Goal: Task Accomplishment & Management: Manage account settings

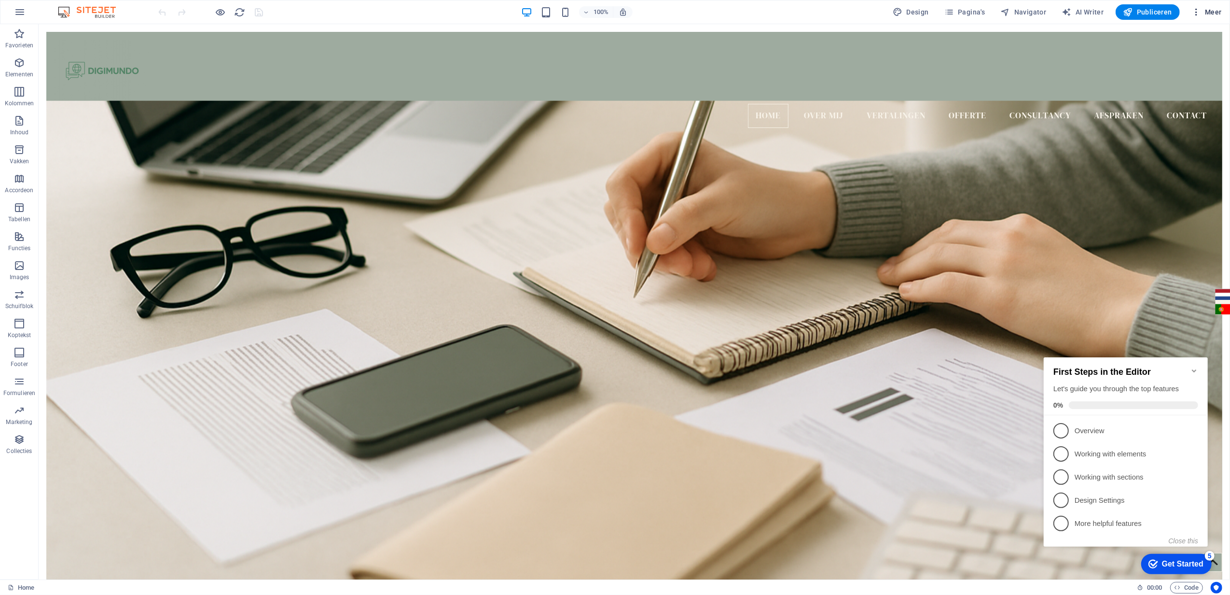
click at [1193, 8] on icon "button" at bounding box center [1196, 12] width 10 height 10
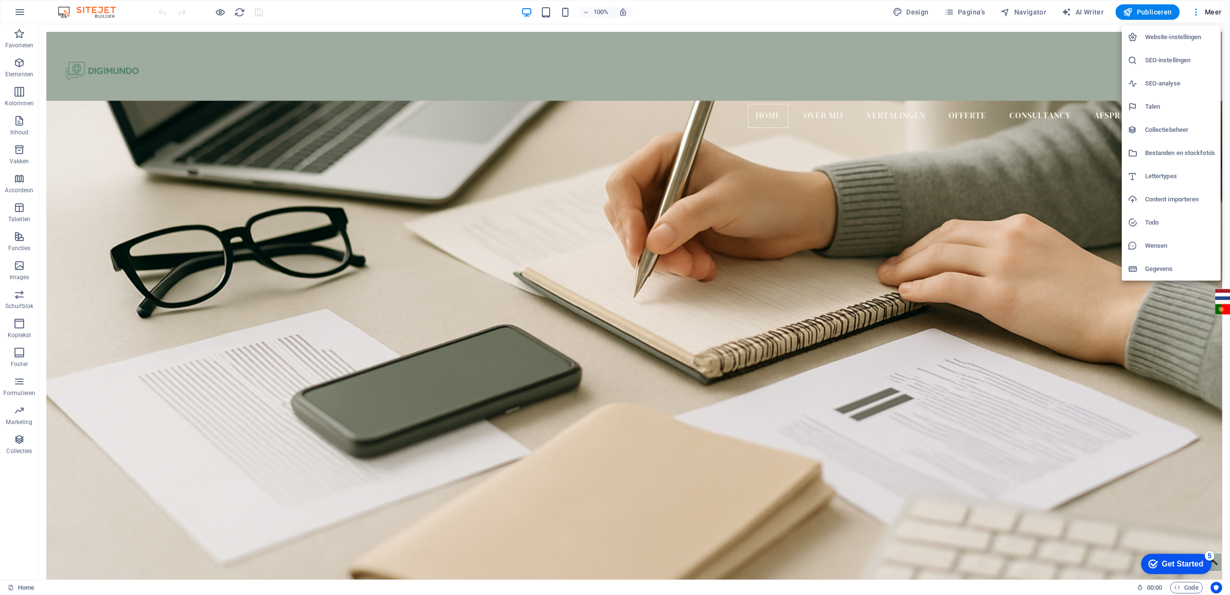
click at [1193, 58] on h6 "SEO-instellingen" at bounding box center [1180, 61] width 70 height 12
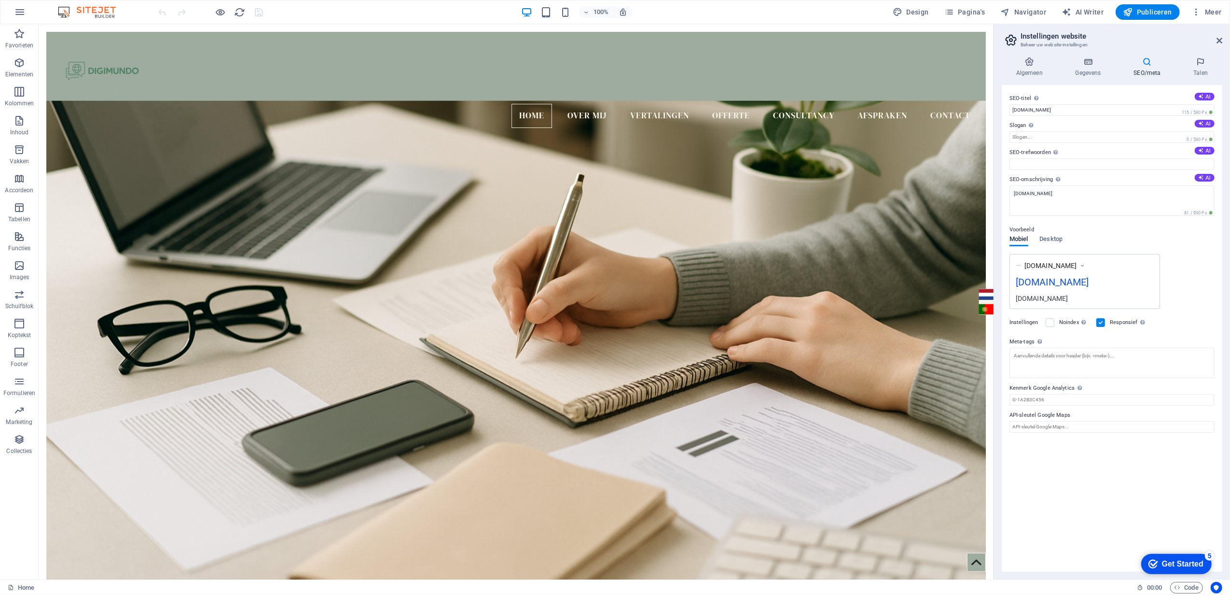
click at [6, 11] on div "100% Design Pagina's Navigator AI Writer Publiceren Meer" at bounding box center [614, 11] width 1229 height 23
click at [16, 8] on icon "button" at bounding box center [20, 12] width 12 height 12
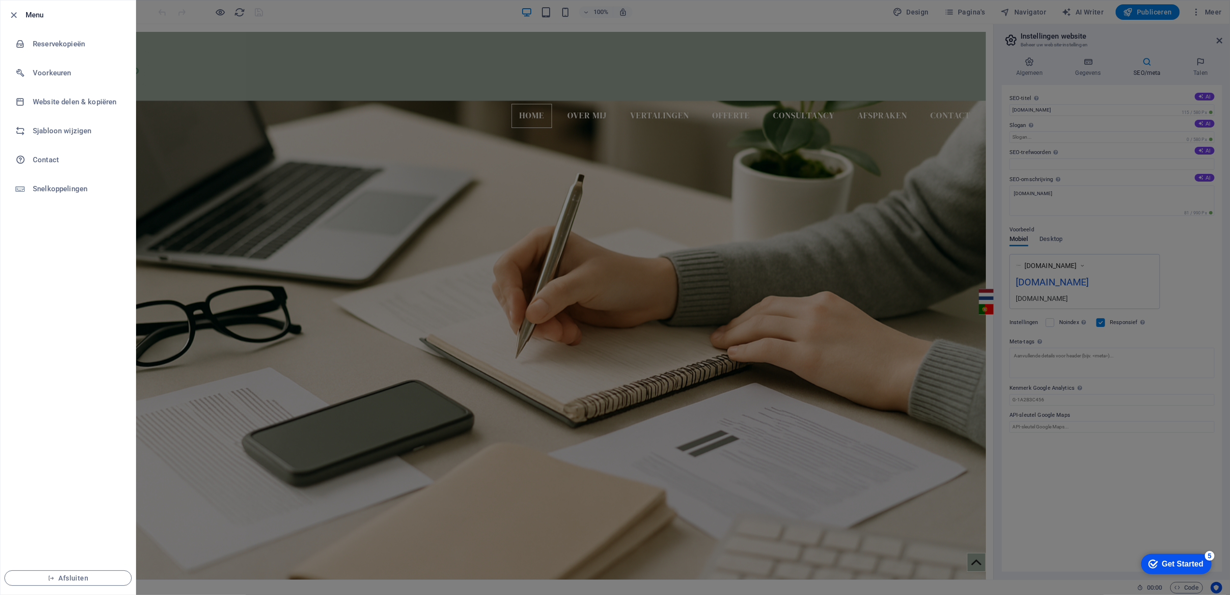
click at [228, 78] on div at bounding box center [615, 297] width 1230 height 595
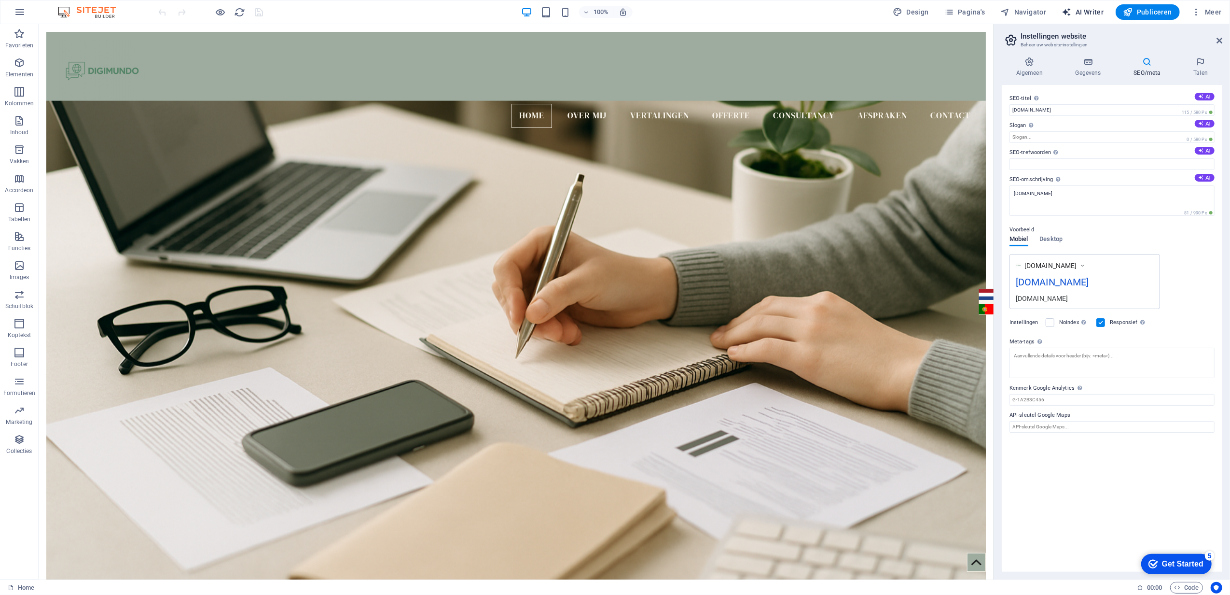
click at [1090, 9] on span "AI Writer" at bounding box center [1083, 12] width 42 height 10
select select "English"
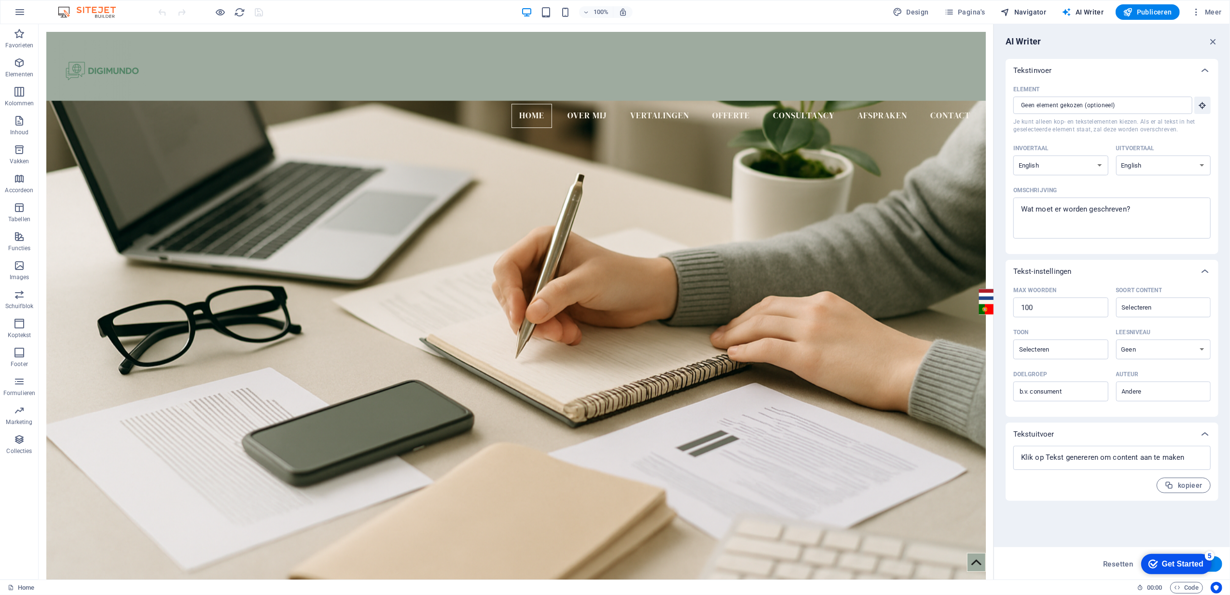
click at [1039, 6] on button "Navigator" at bounding box center [1024, 11] width 54 height 15
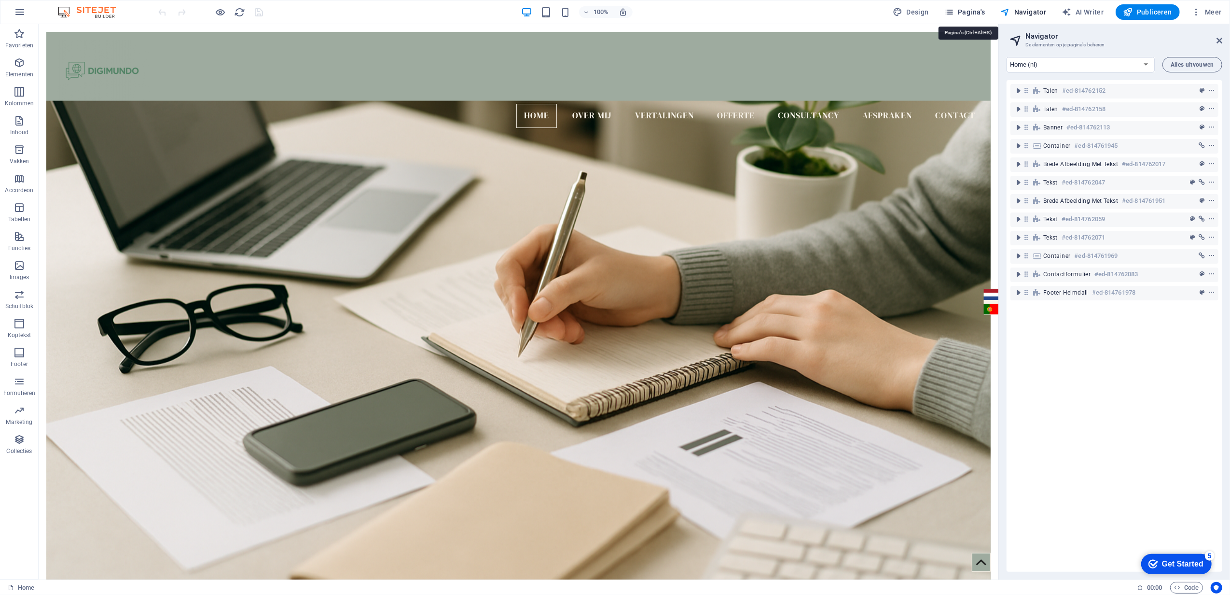
click at [968, 12] on span "Pagina's" at bounding box center [964, 12] width 41 height 10
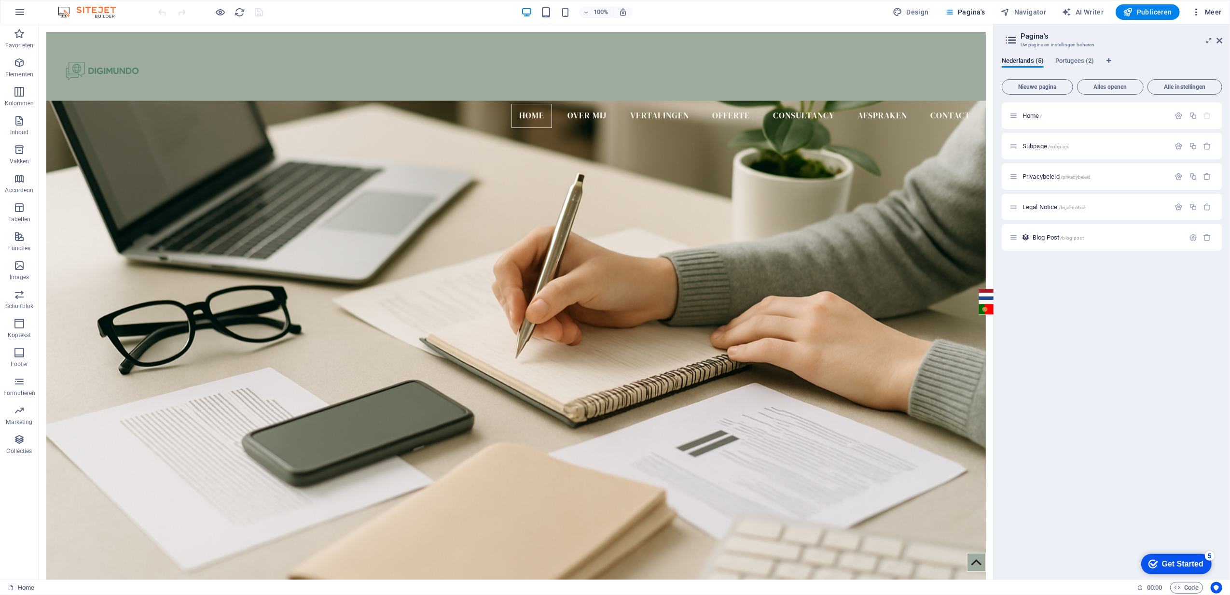
click at [1193, 10] on icon "button" at bounding box center [1196, 12] width 10 height 10
click at [1153, 269] on h6 "Gegevens" at bounding box center [1180, 269] width 70 height 12
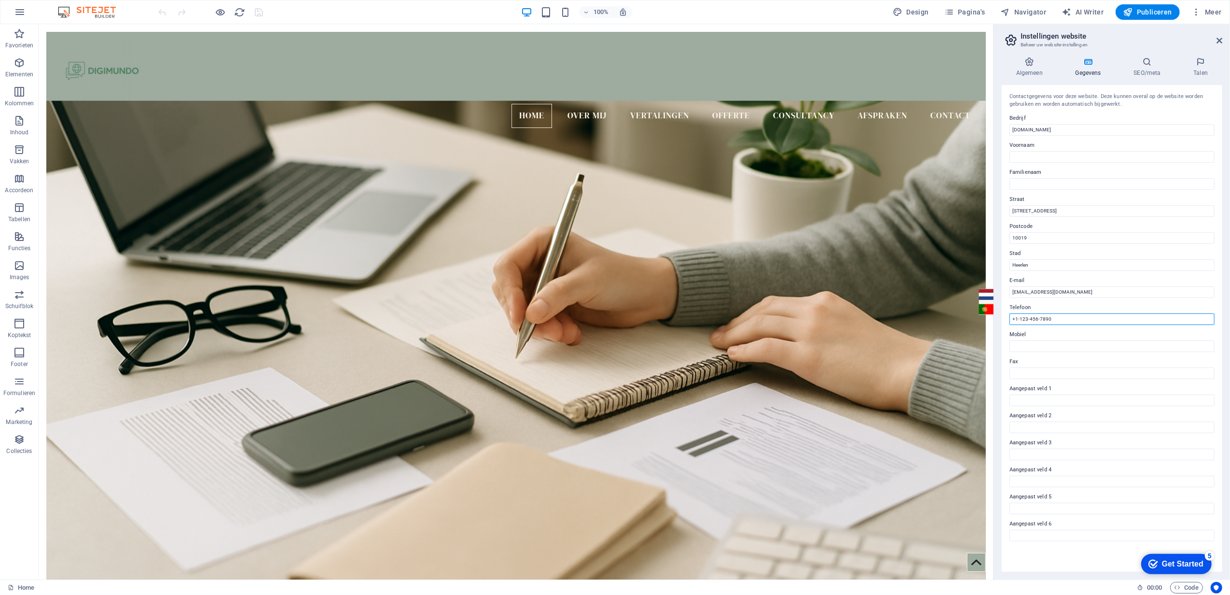
click at [1027, 314] on input "+1-123-456-7890" at bounding box center [1112, 319] width 205 height 12
drag, startPoint x: 1058, startPoint y: 317, endPoint x: 993, endPoint y: 317, distance: 64.7
click at [994, 317] on aside "Instellingen website Beheer uw website-instellingen Algemeen Gegevens SEO/meta …" at bounding box center [1112, 301] width 236 height 555
click at [257, 13] on icon "save" at bounding box center [259, 12] width 11 height 11
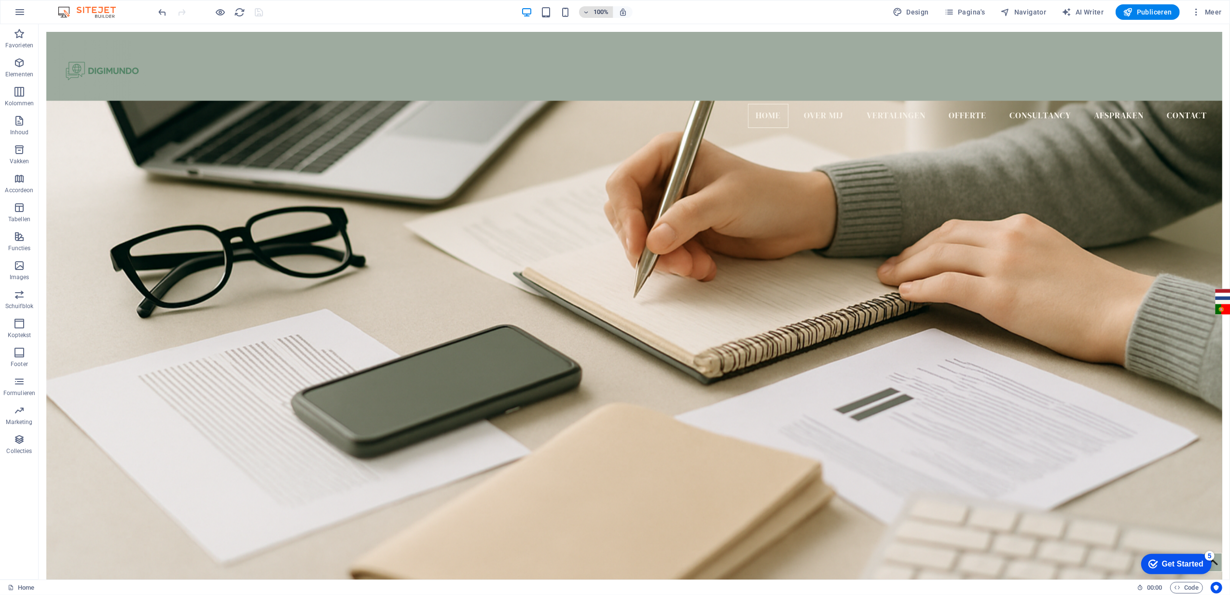
click at [589, 12] on icon "button" at bounding box center [586, 12] width 7 height 6
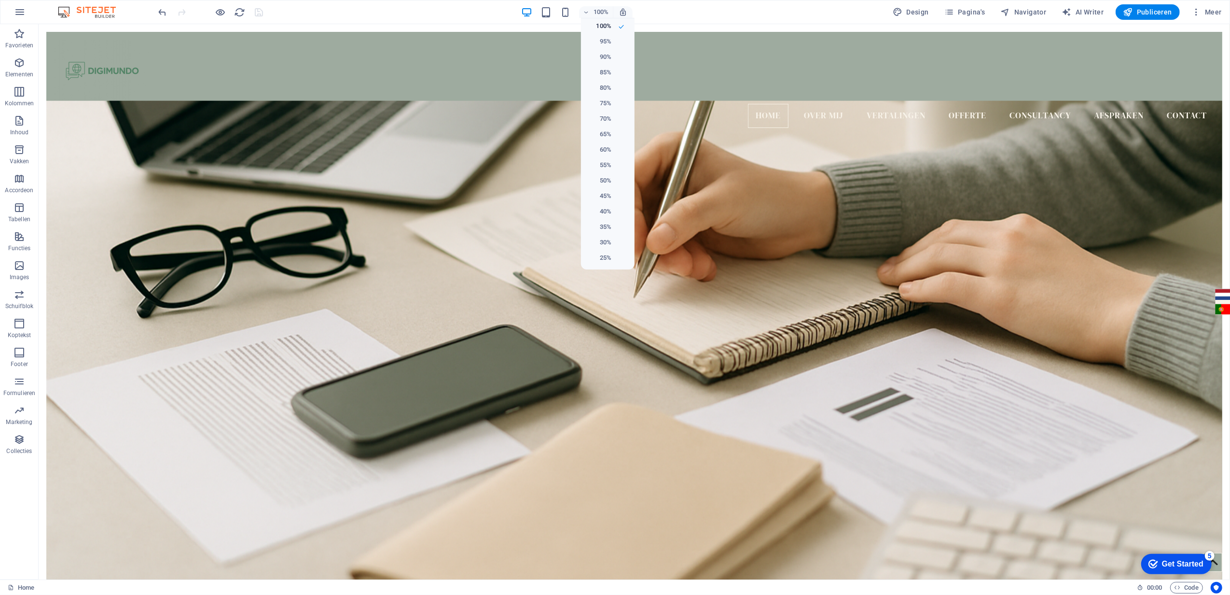
drag, startPoint x: 446, startPoint y: 13, endPoint x: 421, endPoint y: 18, distance: 25.3
click at [444, 14] on div at bounding box center [615, 297] width 1230 height 595
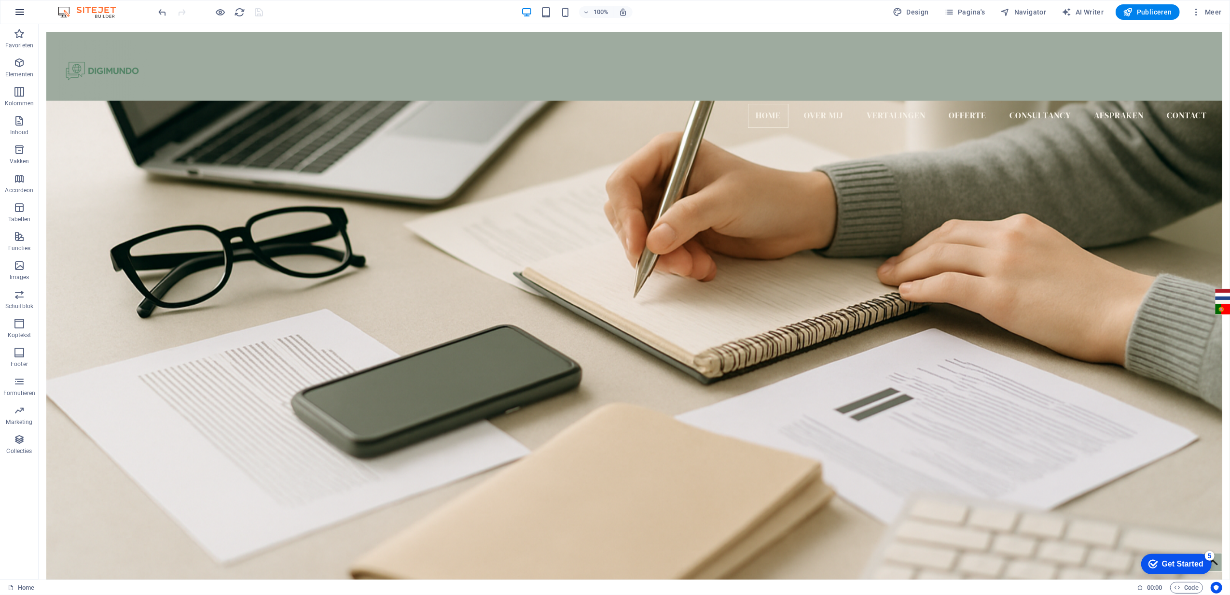
click at [20, 13] on icon "button" at bounding box center [20, 12] width 12 height 12
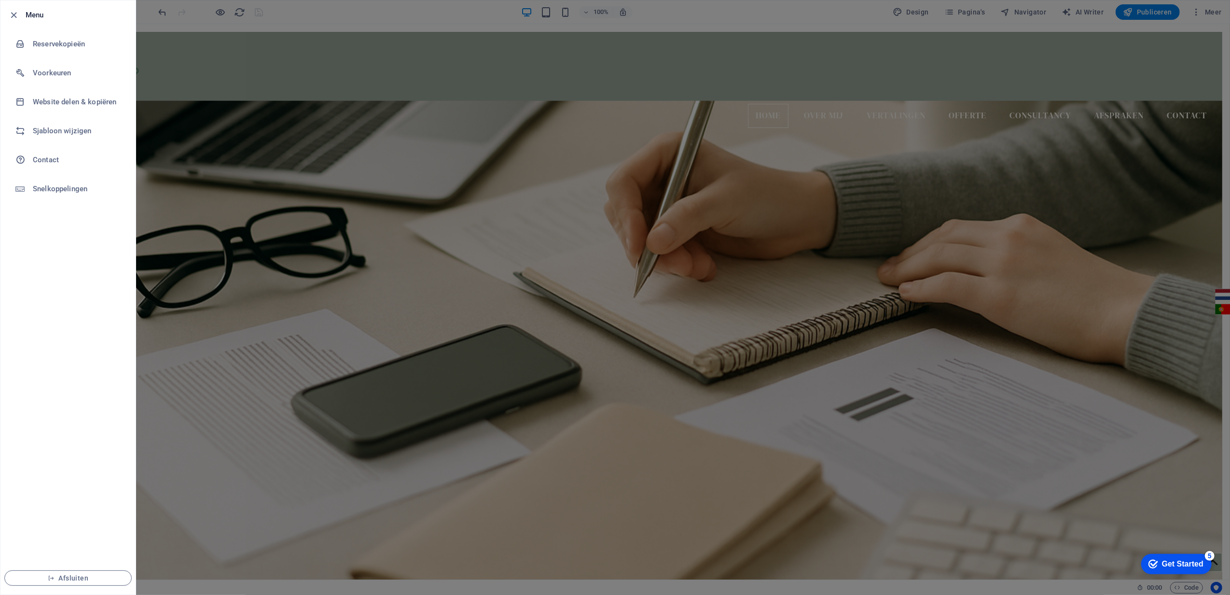
click at [767, 185] on div at bounding box center [615, 297] width 1230 height 595
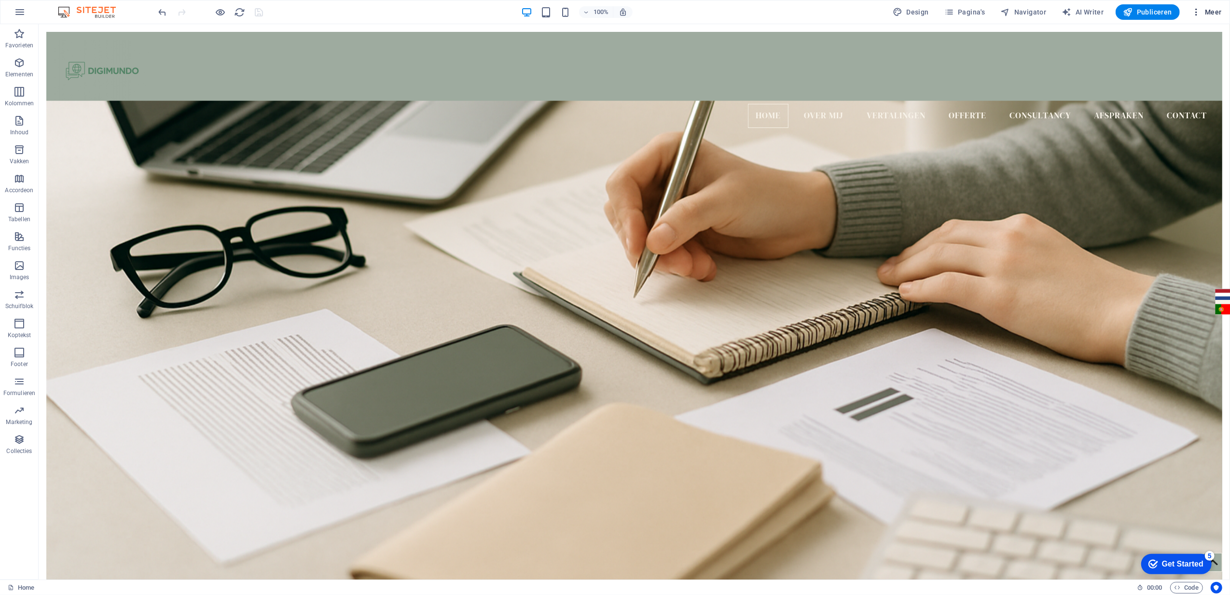
click at [1193, 10] on icon "button" at bounding box center [1196, 12] width 10 height 10
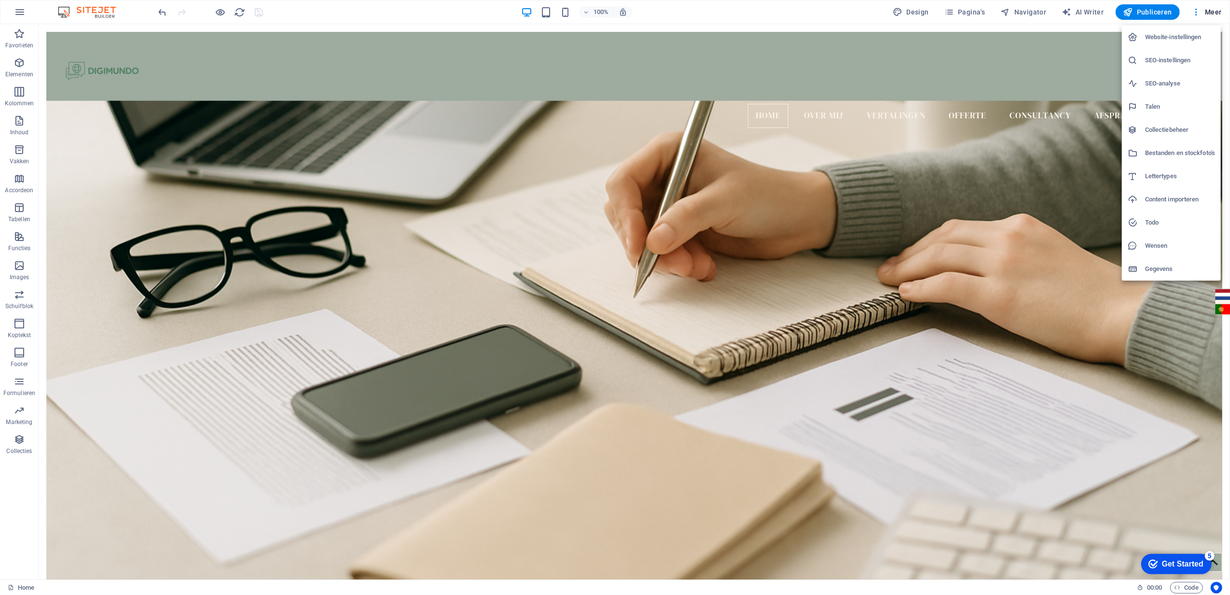
click at [1174, 251] on li "Wensen" at bounding box center [1171, 245] width 99 height 23
